Goal: Information Seeking & Learning: Learn about a topic

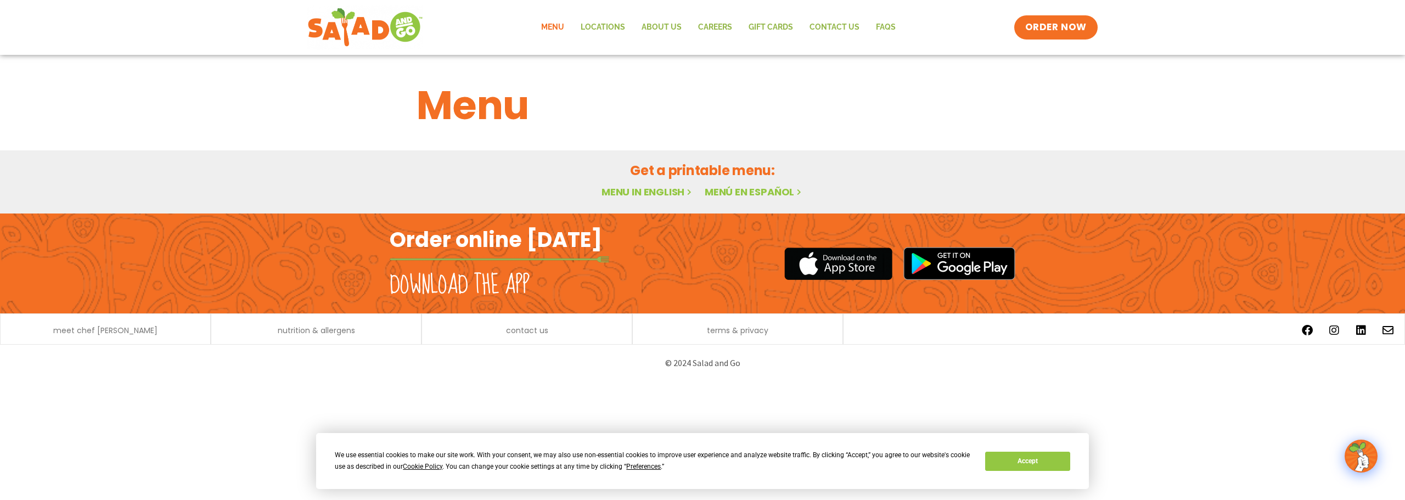
click at [552, 25] on link "Menu" at bounding box center [553, 27] width 40 height 25
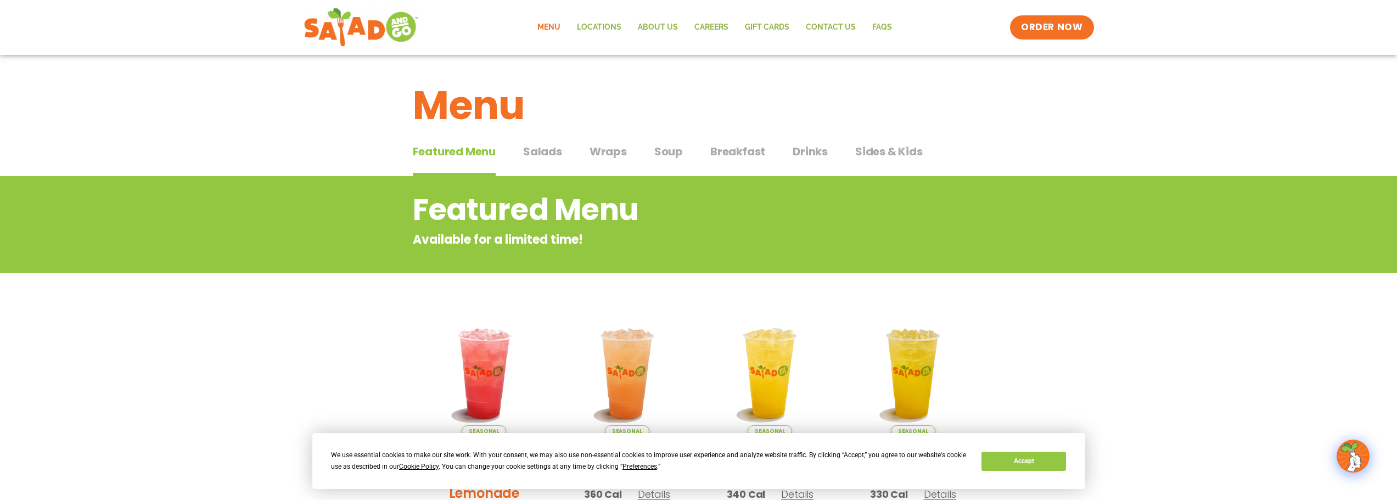
click at [732, 149] on span "Breakfast" at bounding box center [737, 151] width 55 height 16
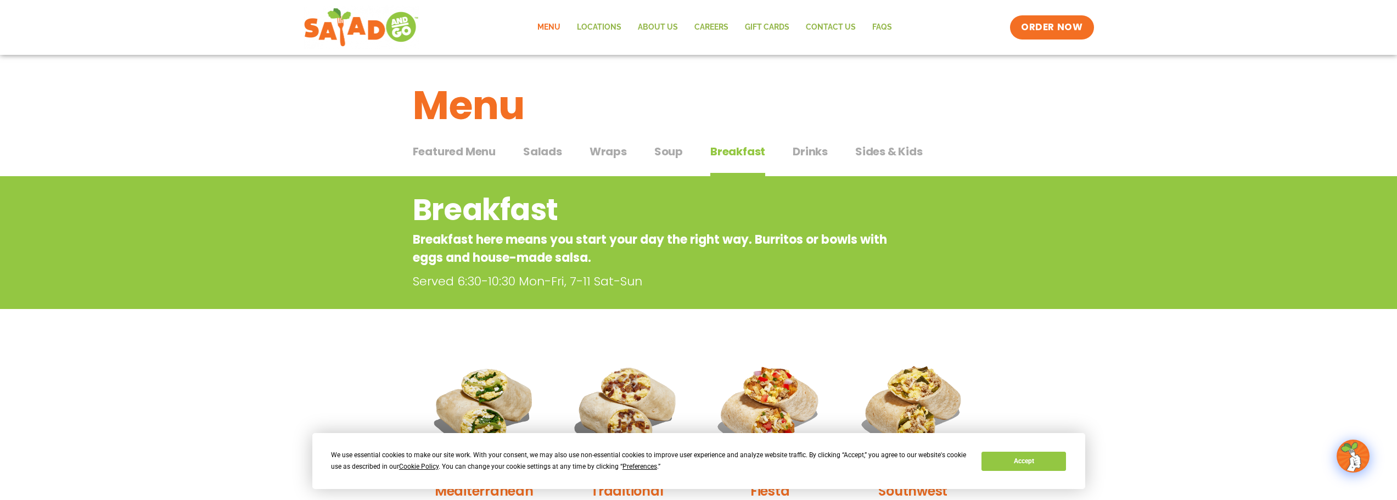
click at [595, 146] on span "Wraps" at bounding box center [607, 151] width 37 height 16
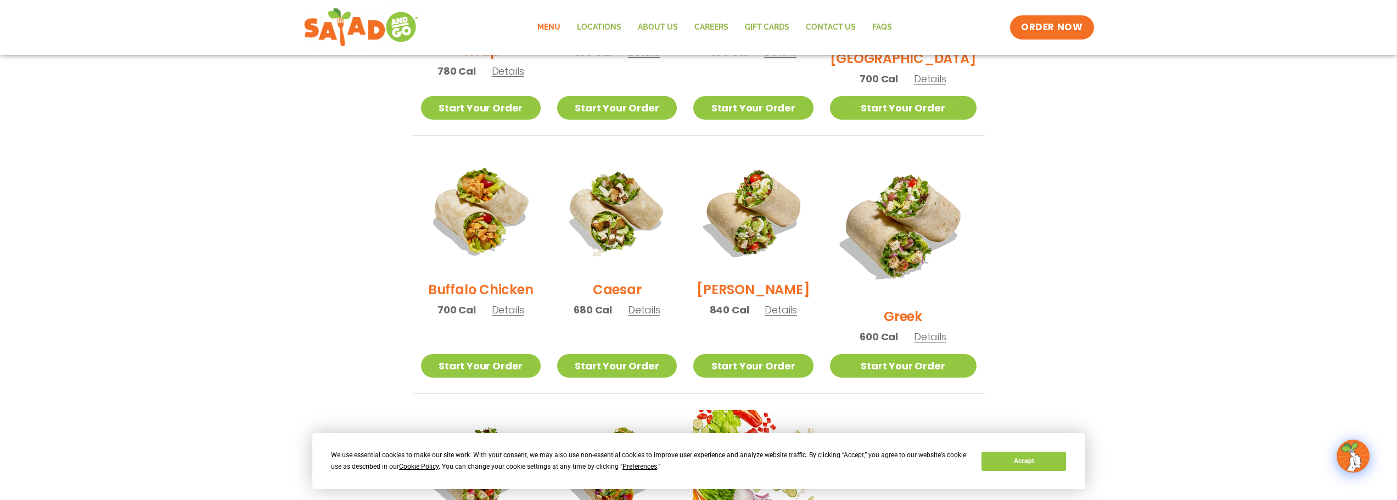
scroll to position [494, 0]
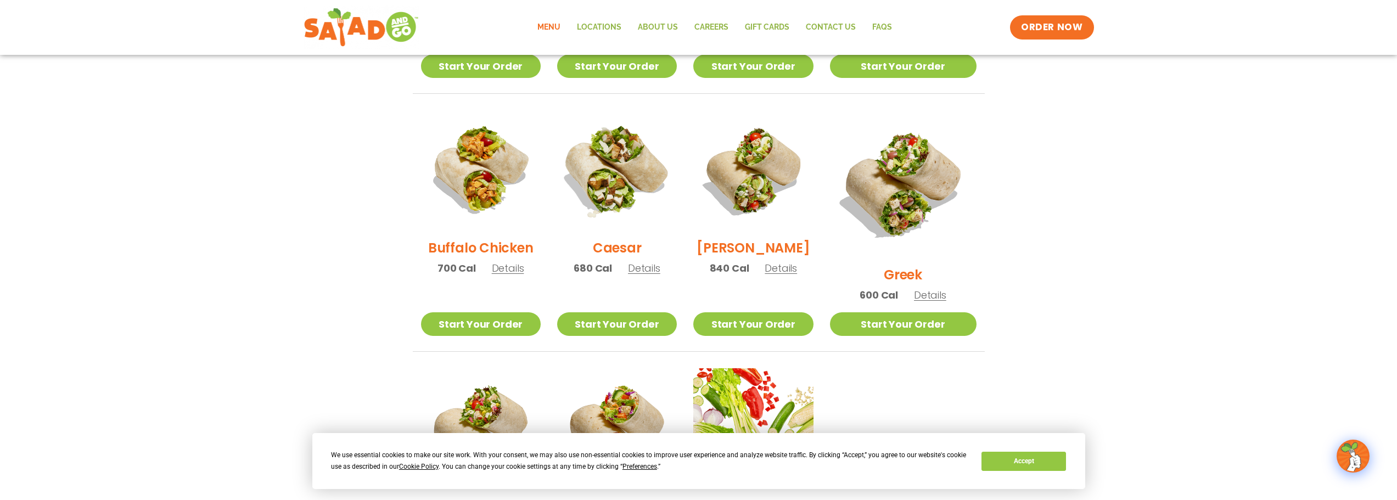
click at [622, 189] on img at bounding box center [617, 170] width 140 height 140
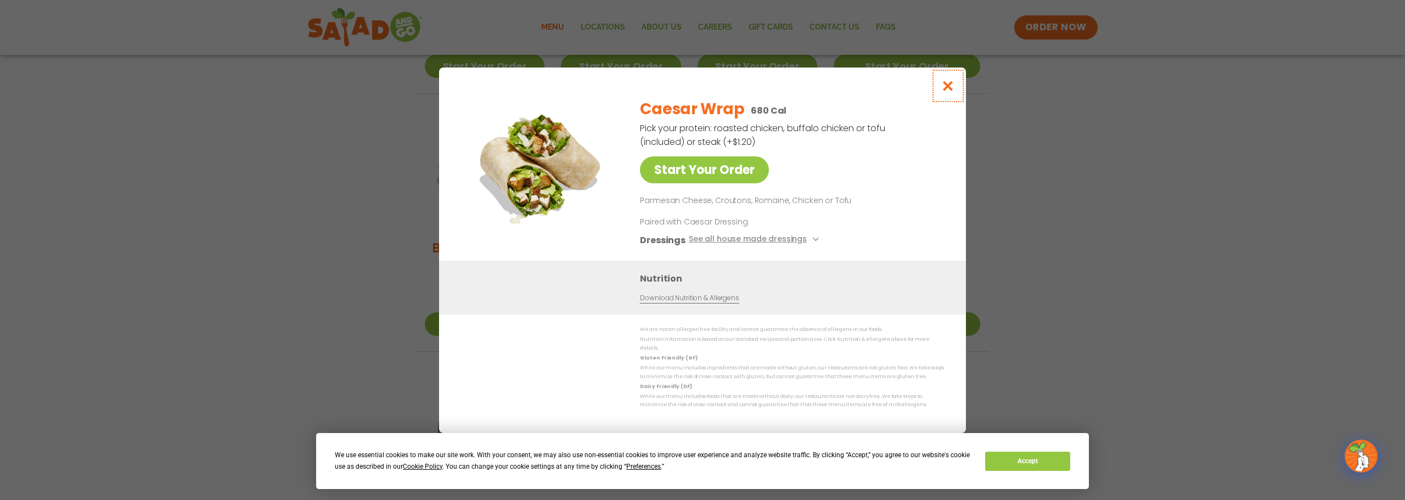
click at [945, 92] on icon "Close modal" at bounding box center [948, 86] width 14 height 12
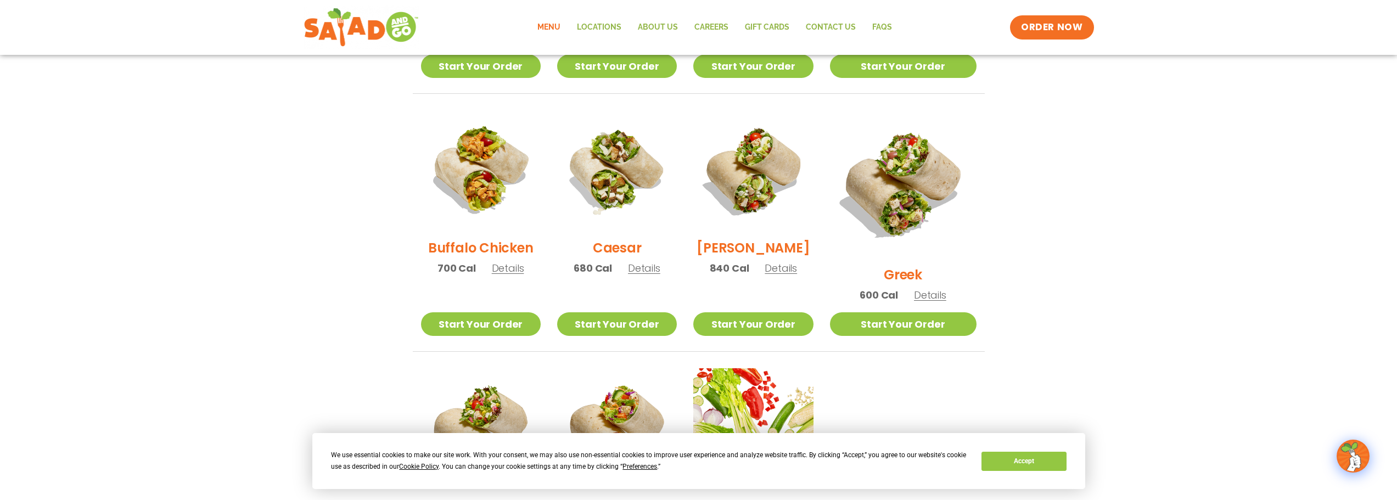
click at [1099, 179] on section "Wraps Any salad can be a wrap, it’s menu magic. Pick your protein: roasted chic…" at bounding box center [698, 132] width 1397 height 901
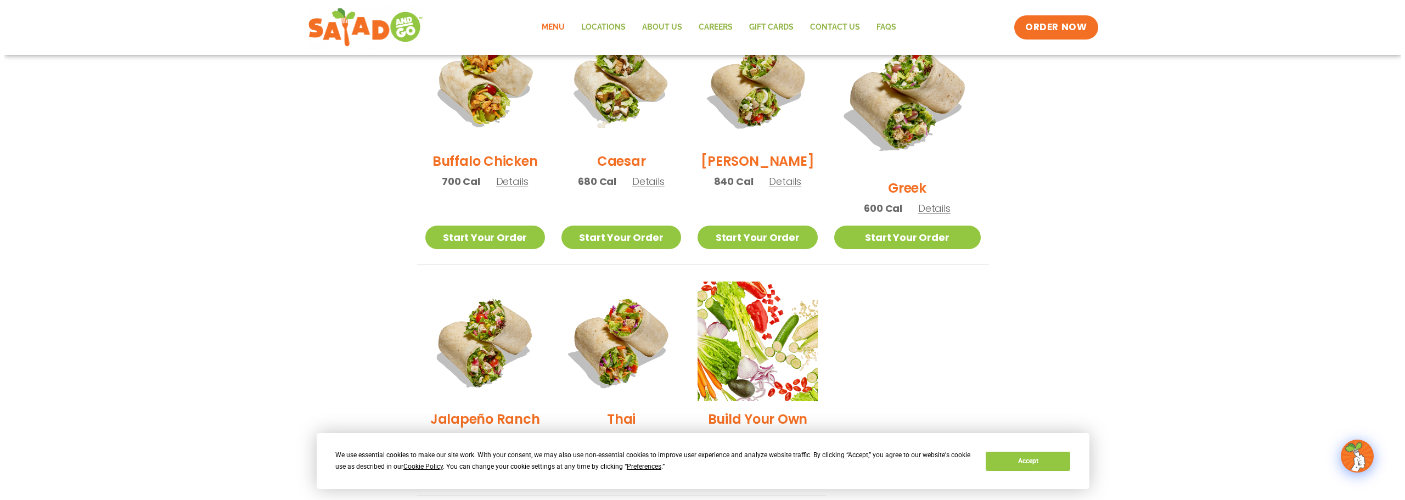
scroll to position [604, 0]
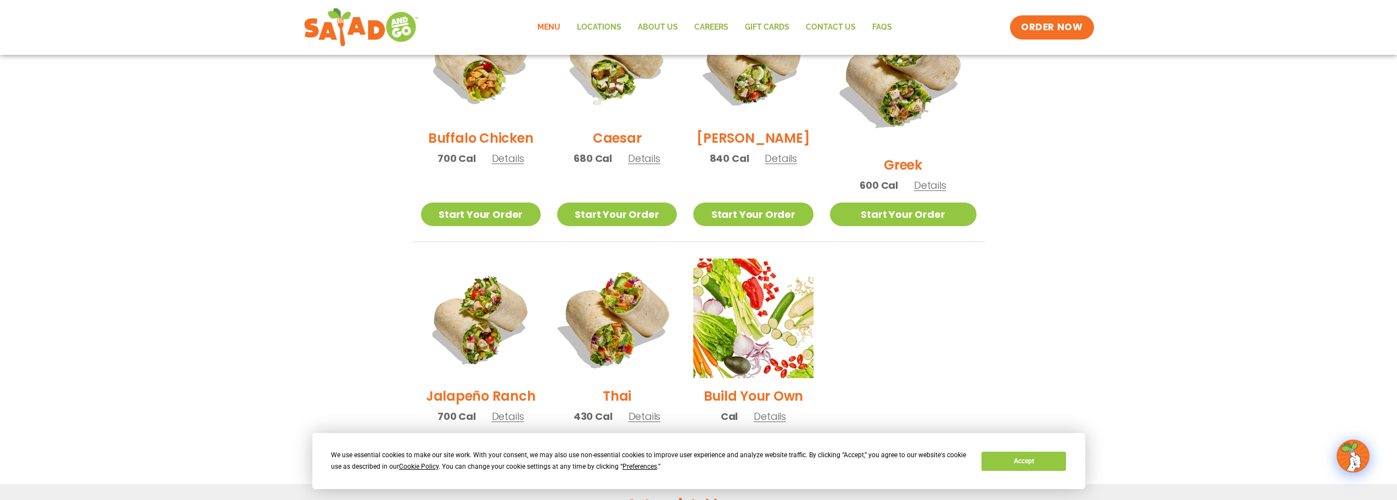
click at [639, 300] on img at bounding box center [617, 318] width 140 height 140
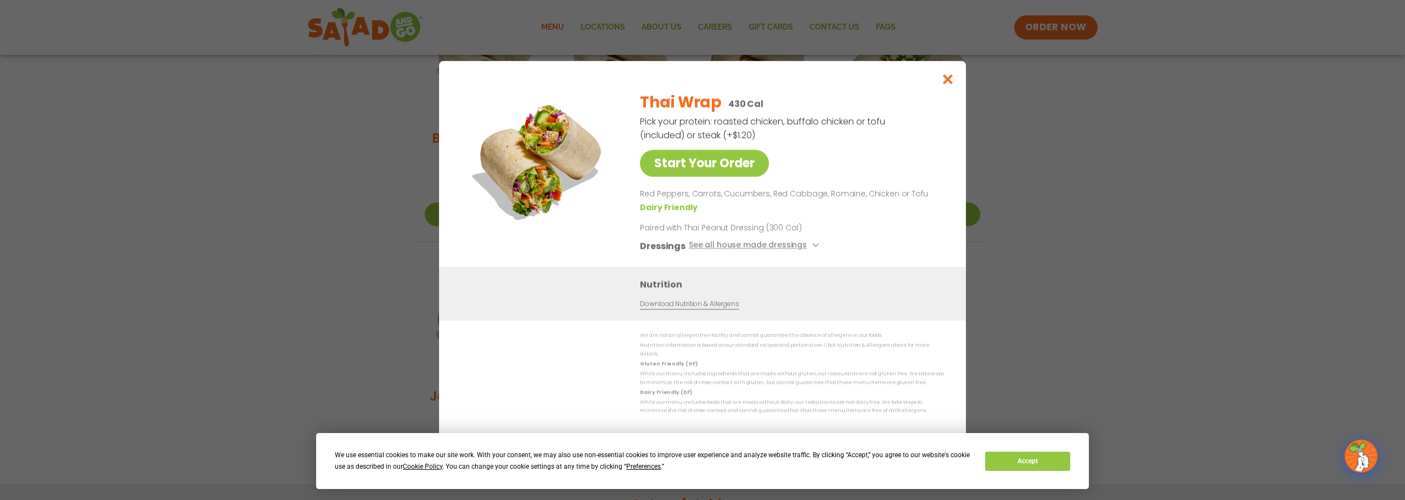
click at [548, 133] on img at bounding box center [541, 160] width 154 height 154
click at [803, 121] on p "Pick your protein: roasted chicken, buffalo chicken or tofu (included) or steak…" at bounding box center [763, 128] width 247 height 27
click at [1256, 170] on div "Start Your Order Thai Wrap 430 Cal Pick your protein: roasted chicken, buffalo …" at bounding box center [702, 250] width 1405 height 500
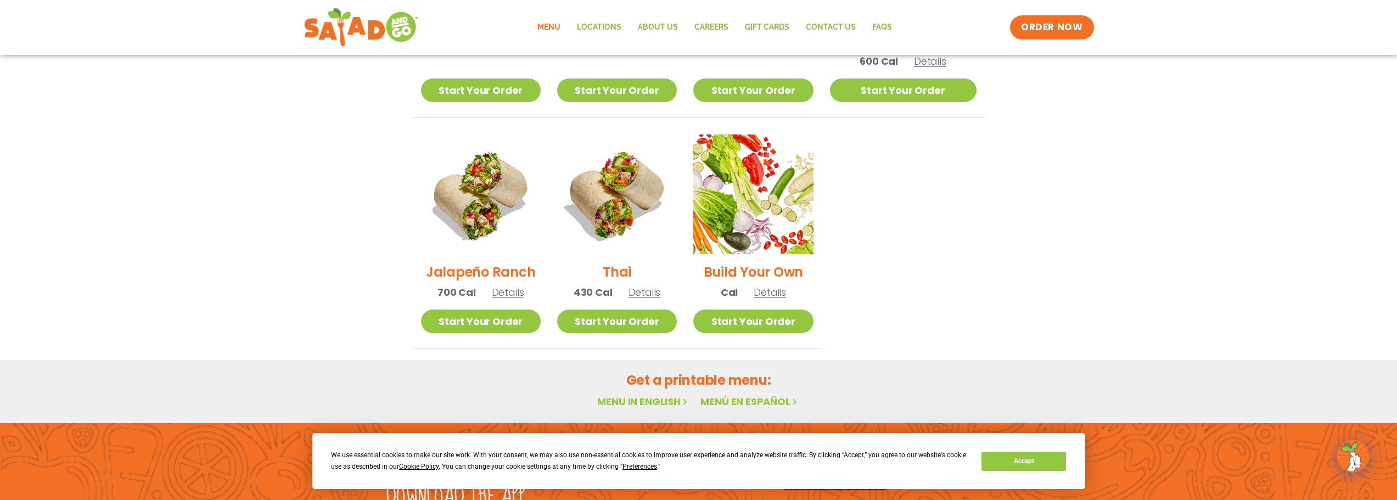
scroll to position [453, 0]
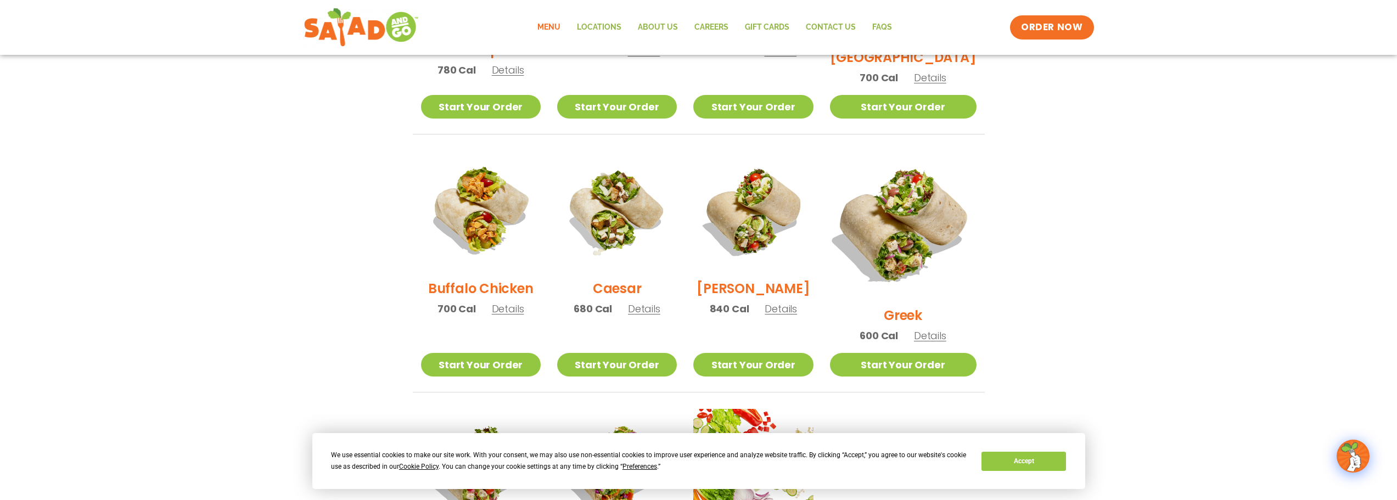
click at [899, 212] on img at bounding box center [903, 224] width 172 height 172
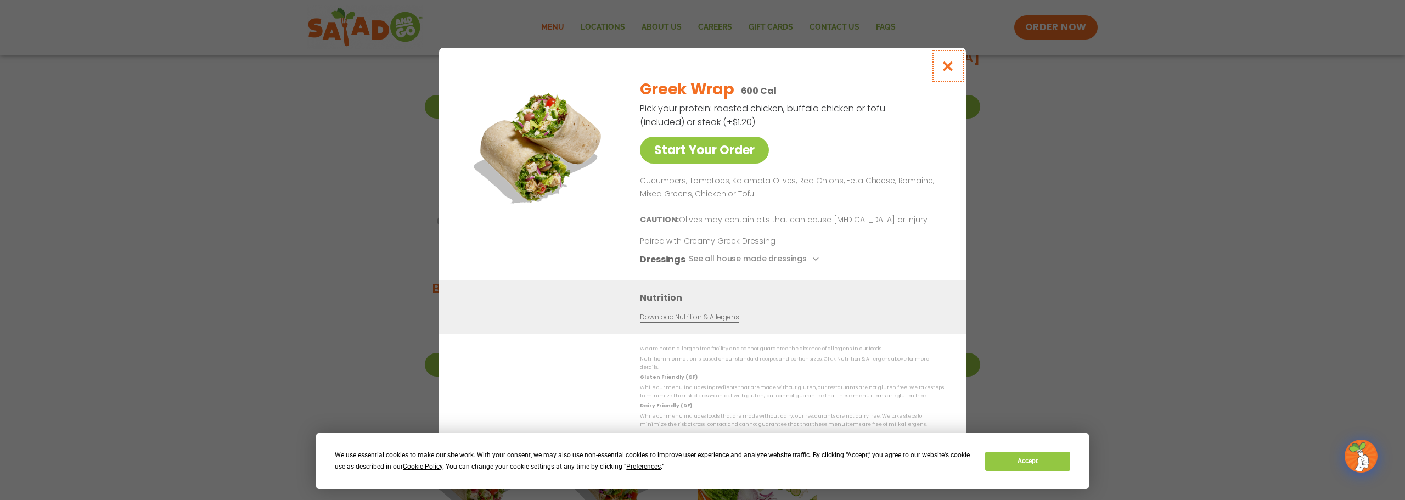
click at [944, 70] on icon "Close modal" at bounding box center [948, 66] width 14 height 12
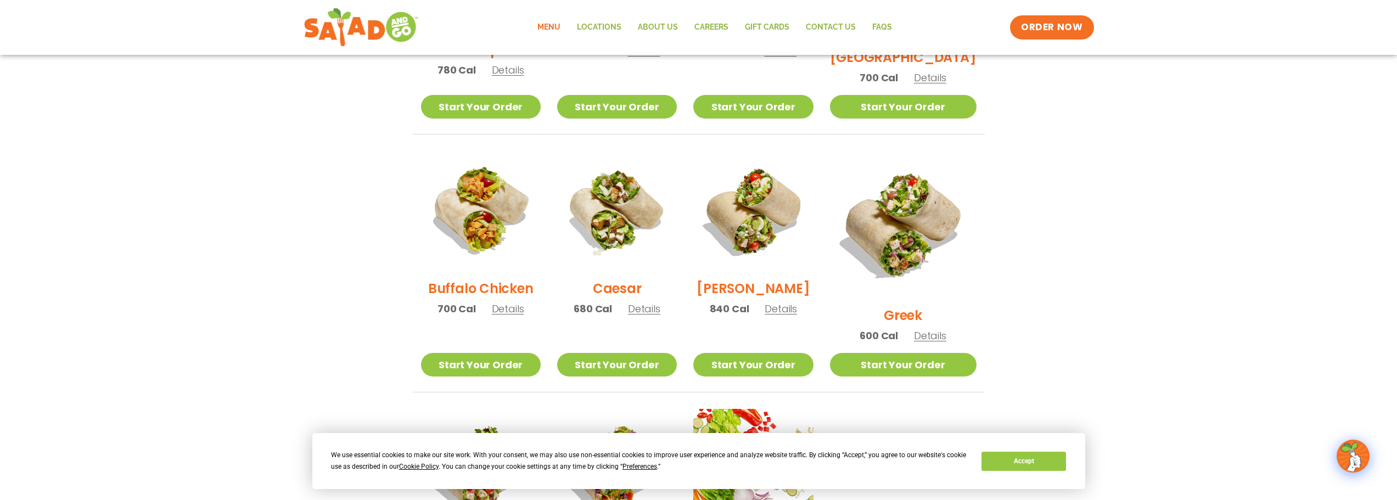
click at [1061, 183] on section "Wraps Any salad can be a wrap, it’s menu magic. Pick your protein: roasted chic…" at bounding box center [698, 173] width 1397 height 901
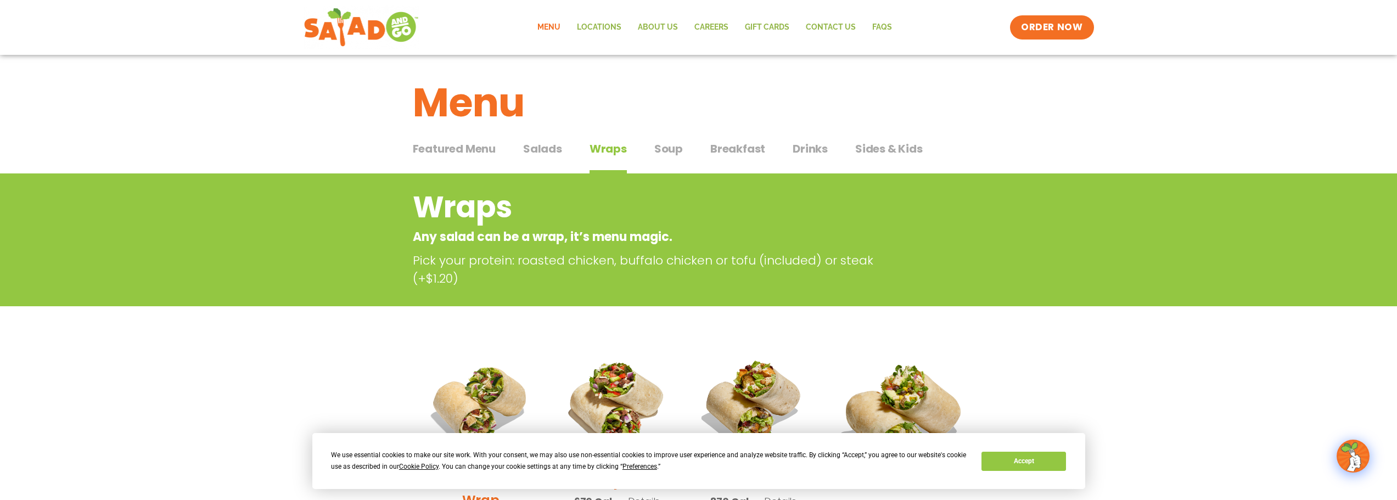
scroll to position [0, 0]
